Goal: Task Accomplishment & Management: Use online tool/utility

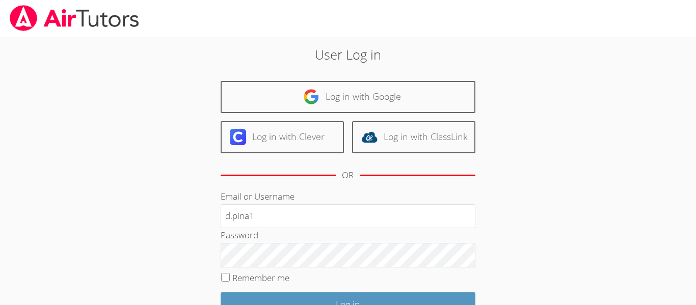
type input "d.pina1@lodiusd.org"
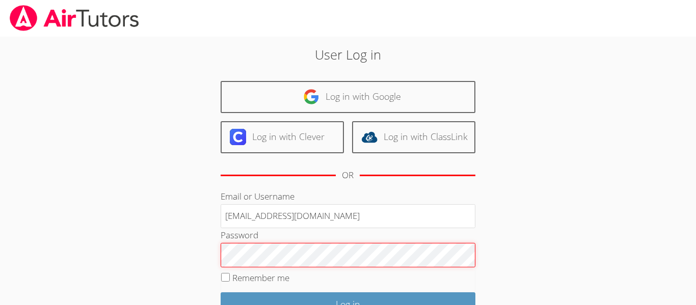
click at [221, 293] on input "Log in" at bounding box center [348, 305] width 255 height 24
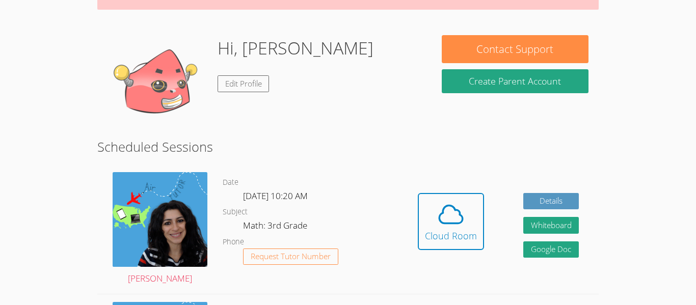
scroll to position [150, 0]
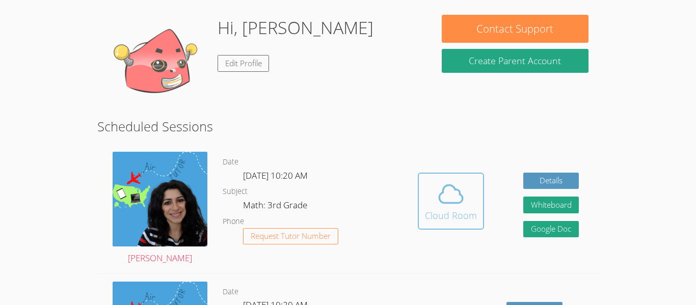
click at [443, 197] on icon at bounding box center [451, 194] width 29 height 29
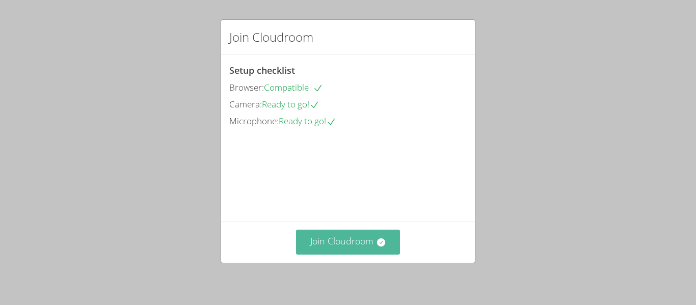
click at [340, 249] on button "Join Cloudroom" at bounding box center [348, 242] width 104 height 25
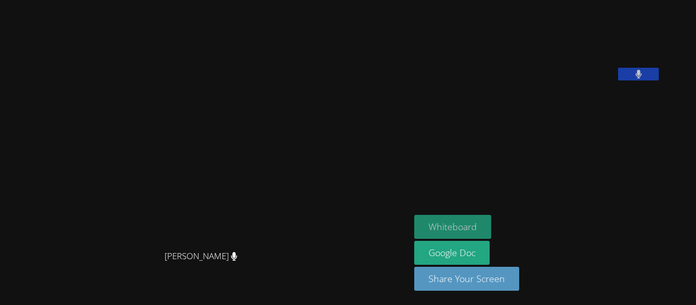
click at [483, 225] on button "Whiteboard" at bounding box center [452, 227] width 77 height 24
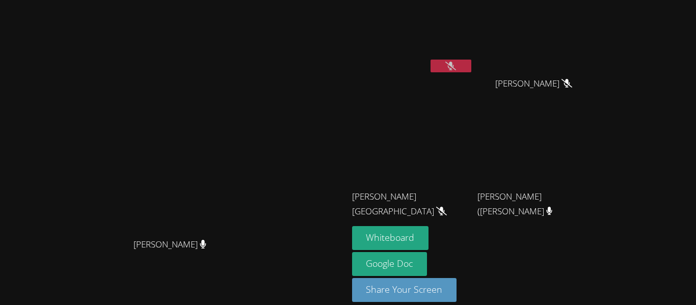
click at [471, 62] on button at bounding box center [451, 66] width 41 height 13
click at [456, 68] on icon at bounding box center [450, 66] width 11 height 9
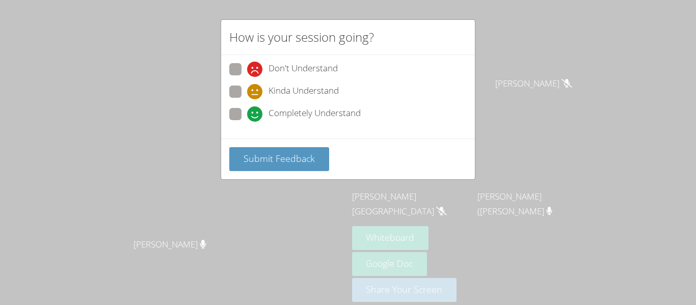
click at [291, 61] on div "Don't Understand Kinda Understand Completely Understand" at bounding box center [348, 97] width 254 height 84
click at [283, 122] on div "Completely Understand" at bounding box center [348, 117] width 238 height 18
click at [279, 112] on span "Completely Understand" at bounding box center [315, 114] width 92 height 15
click at [256, 112] on input "Completely Understand" at bounding box center [251, 112] width 9 height 9
radio input "true"
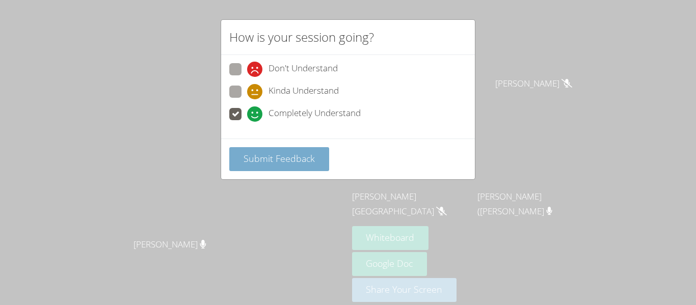
click at [290, 153] on span "Submit Feedback" at bounding box center [279, 158] width 71 height 12
